Goal: Check status: Check status

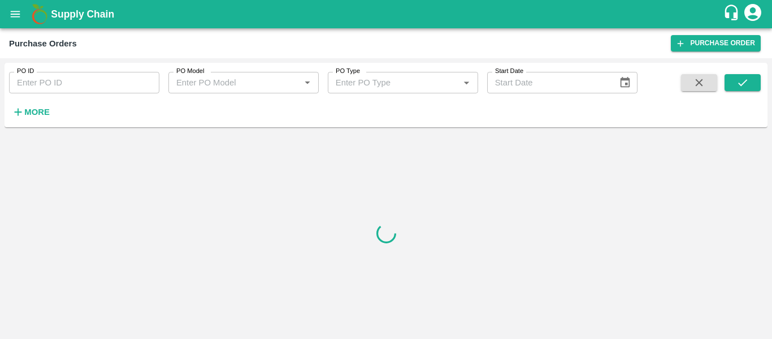
click at [32, 118] on h6 "More" at bounding box center [36, 112] width 25 height 15
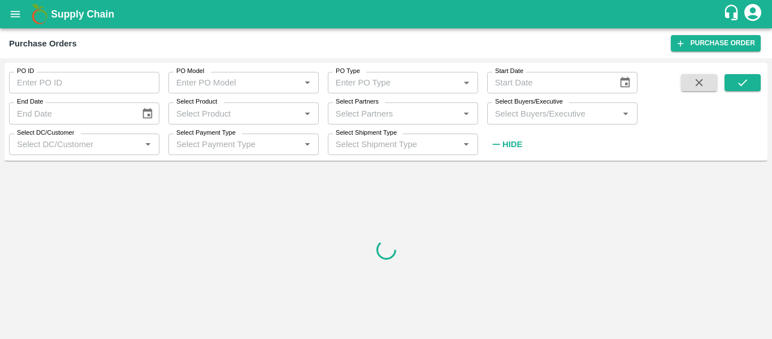
click at [350, 114] on input "Select Partners" at bounding box center [393, 113] width 125 height 15
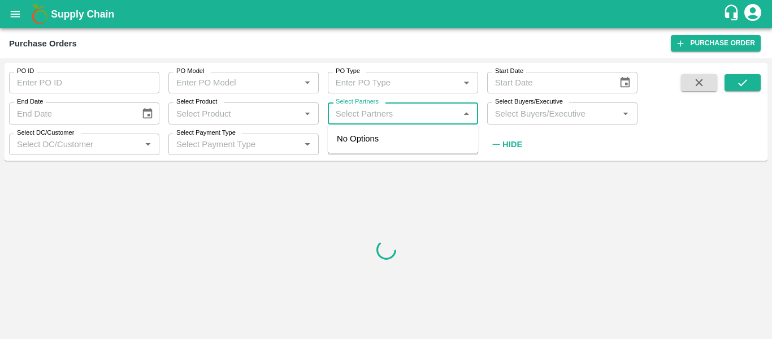
paste input "9172938322"
type input "9172938322"
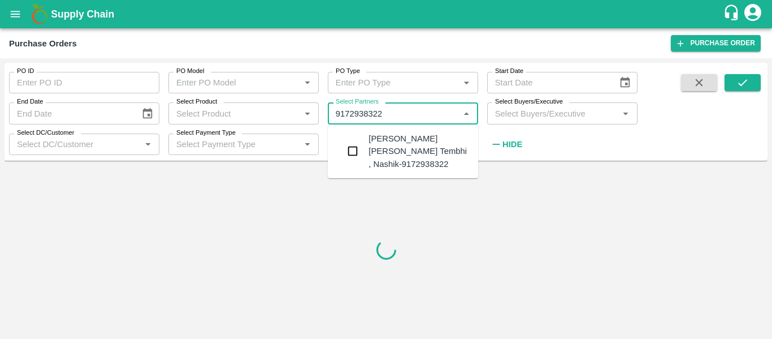
click at [404, 166] on div "[PERSON_NAME] [PERSON_NAME] Tembhi , Nashik-9172938322" at bounding box center [419, 151] width 101 height 38
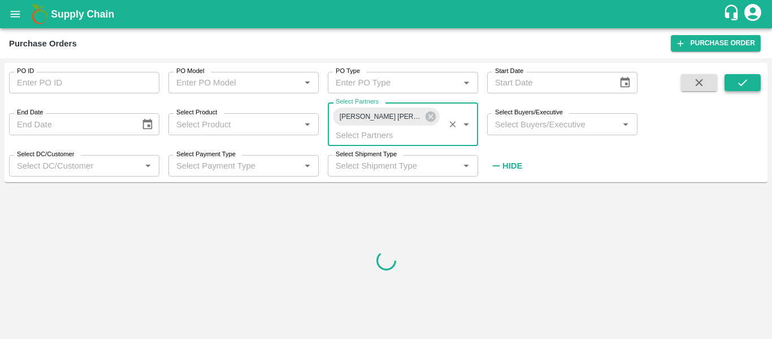
click at [748, 85] on icon "submit" at bounding box center [743, 82] width 12 height 12
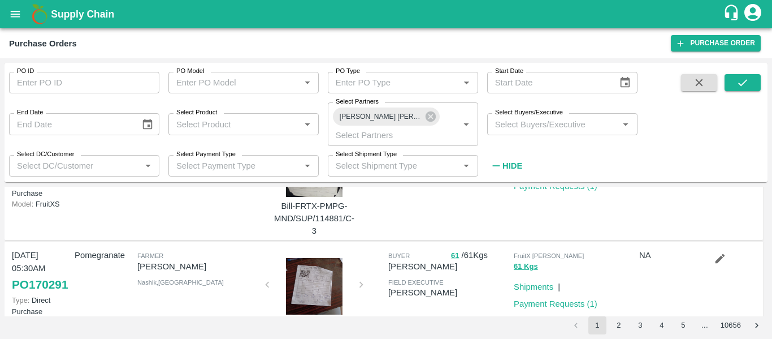
scroll to position [185, 0]
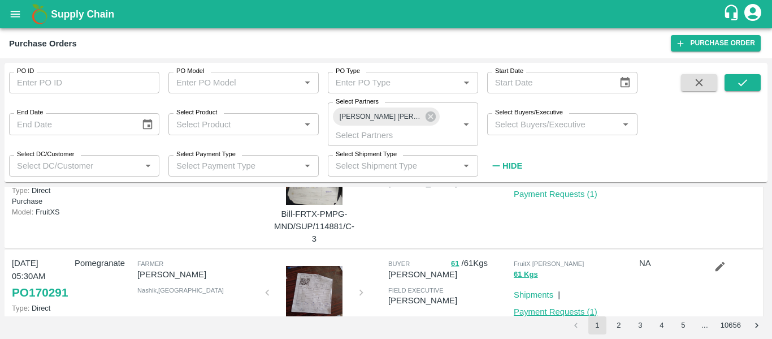
click at [552, 307] on link "Payment Requests ( 1 )" at bounding box center [556, 311] width 84 height 9
